Goal: Check status: Check status

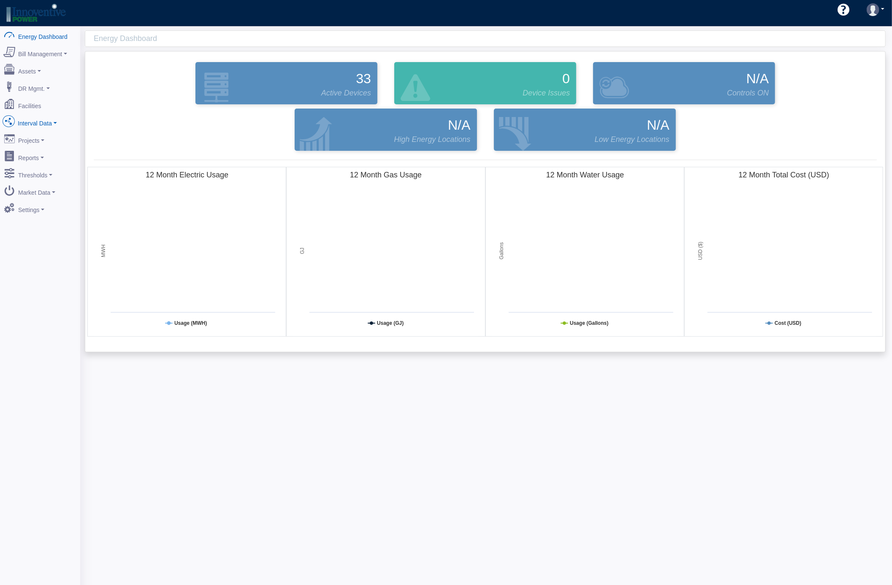
click at [51, 127] on link "Interval Data" at bounding box center [40, 122] width 82 height 18
click at [49, 167] on link "DataView" at bounding box center [40, 167] width 82 height 15
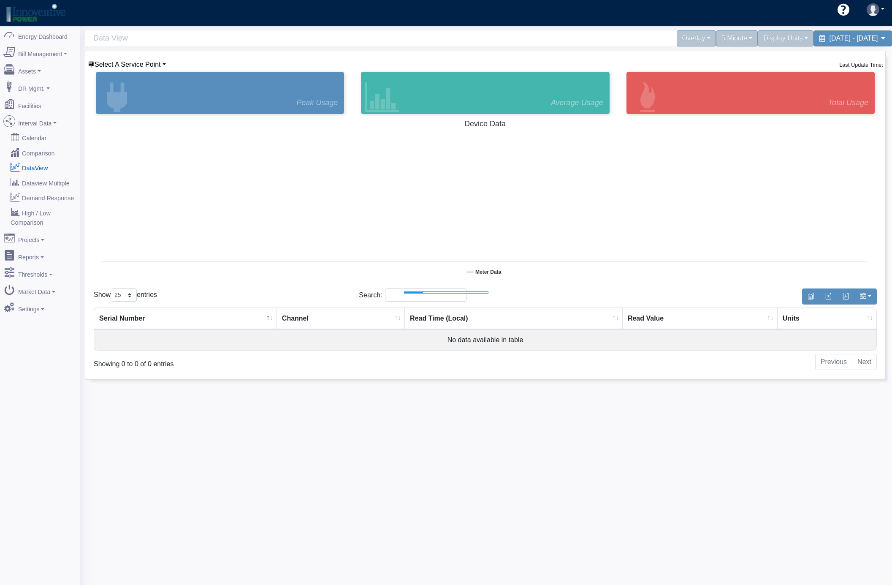
select select "25"
click at [144, 68] on span "Select A Service Point" at bounding box center [128, 64] width 66 height 7
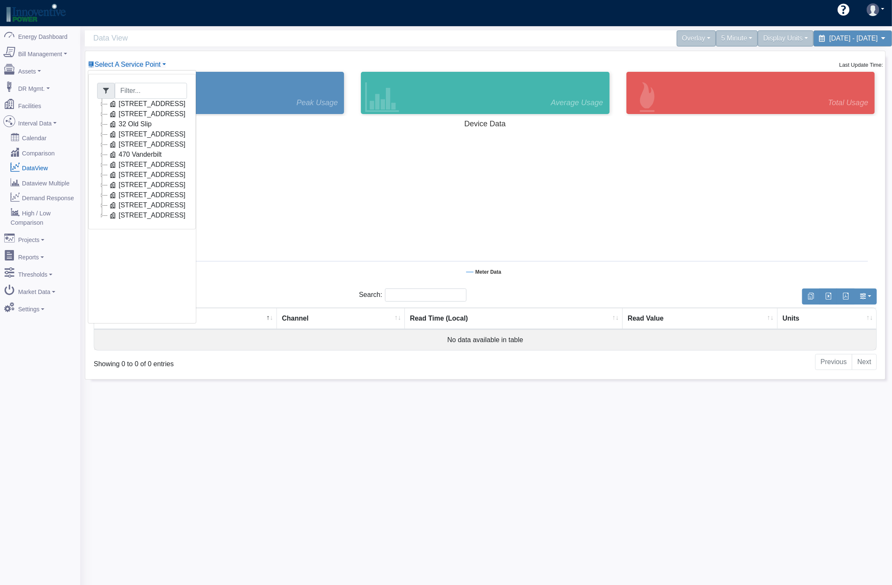
click at [100, 164] on icon at bounding box center [102, 165] width 10 height 10
click at [171, 174] on link "Con Edison Electric (15387XX)" at bounding box center [170, 175] width 107 height 10
